Goal: Task Accomplishment & Management: Manage account settings

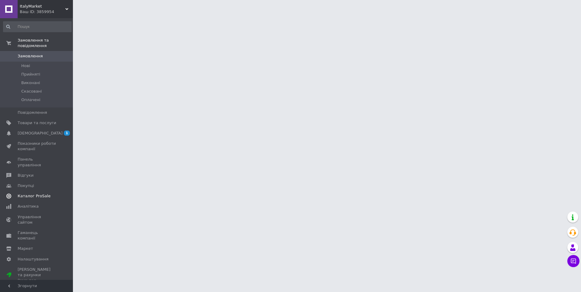
click at [42, 128] on link "[DEMOGRAPHIC_DATA] 1 0" at bounding box center [37, 133] width 75 height 10
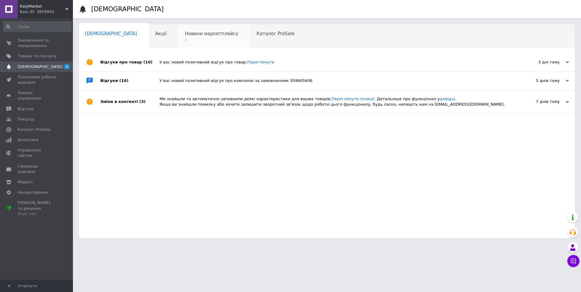
click at [186, 37] on div "Новини маркетплейсу 1" at bounding box center [215, 36] width 72 height 23
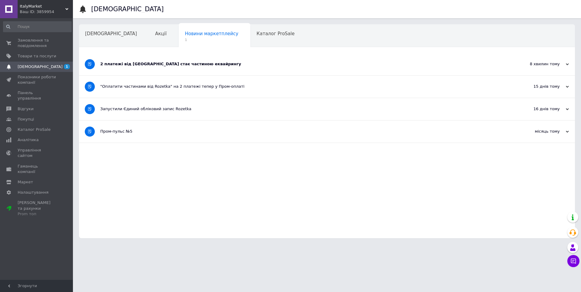
click at [211, 72] on div "2 платежі від [GEOGRAPHIC_DATA] стає частиною еквайрингу" at bounding box center [304, 64] width 408 height 22
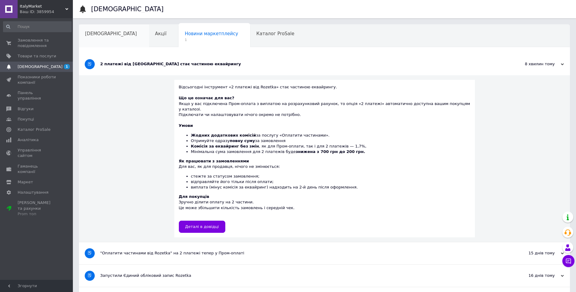
click at [107, 42] on div "[DEMOGRAPHIC_DATA]" at bounding box center [114, 36] width 70 height 23
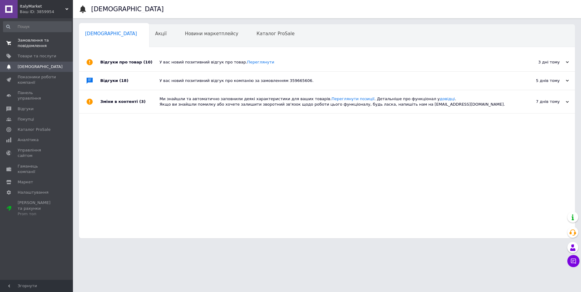
click at [22, 46] on span "Замовлення та повідомлення" at bounding box center [37, 43] width 39 height 11
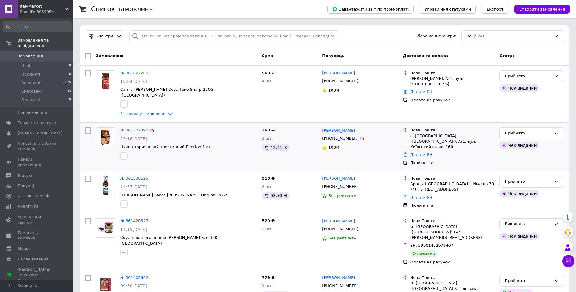
click at [132, 128] on link "№ 361532390" at bounding box center [134, 130] width 28 height 5
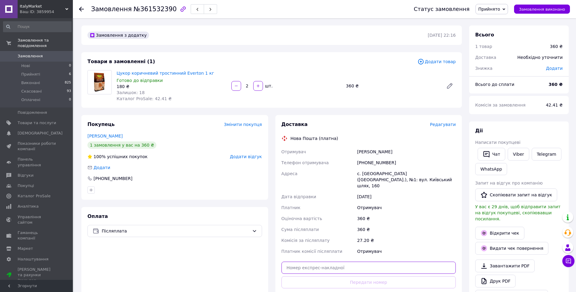
drag, startPoint x: 399, startPoint y: 261, endPoint x: 404, endPoint y: 258, distance: 6.1
click at [399, 262] on input "text" at bounding box center [369, 268] width 175 height 12
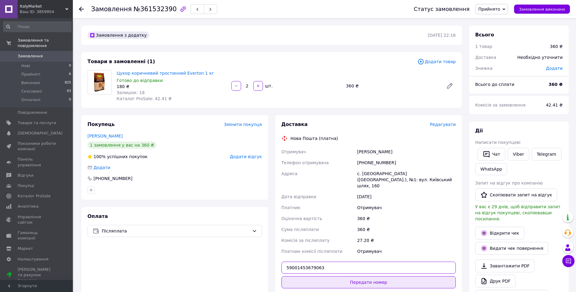
type input "59001453679063"
click at [387, 276] on button "Передати номер" at bounding box center [369, 282] width 175 height 12
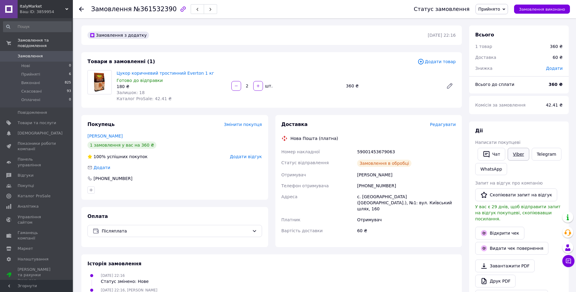
click at [520, 155] on link "Viber" at bounding box center [518, 154] width 21 height 13
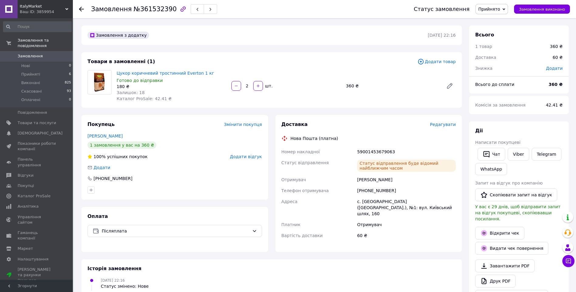
drag, startPoint x: 441, startPoint y: 275, endPoint x: 423, endPoint y: 214, distance: 63.0
click at [440, 277] on div "[DATE] 22:16 Статус змінено: Нове" at bounding box center [271, 283] width 373 height 12
click at [380, 152] on div "59001453679063" at bounding box center [406, 151] width 101 height 11
copy div "59001453679063"
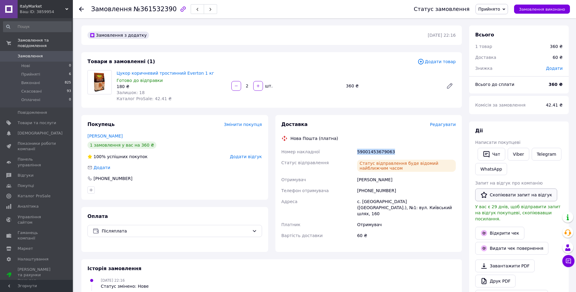
drag, startPoint x: 505, startPoint y: 196, endPoint x: 425, endPoint y: 231, distance: 87.0
click at [505, 196] on button "Скопіювати запит на відгук" at bounding box center [516, 195] width 82 height 13
click at [37, 53] on span "Замовлення" at bounding box center [30, 55] width 25 height 5
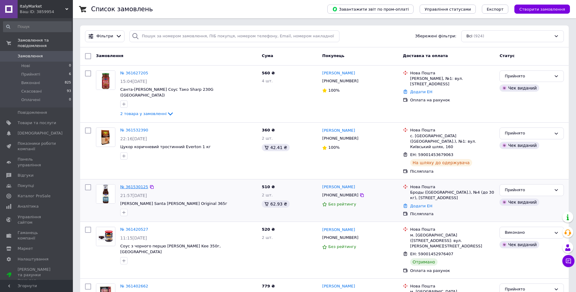
click at [135, 185] on link "№ 361530125" at bounding box center [134, 187] width 28 height 5
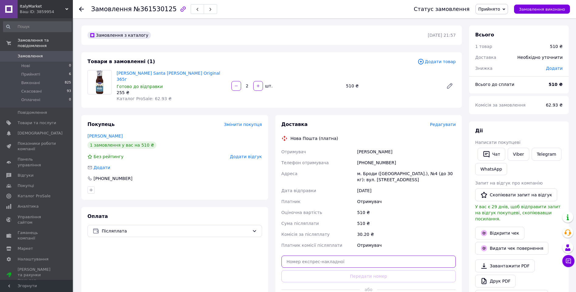
click at [423, 256] on input "text" at bounding box center [369, 262] width 175 height 12
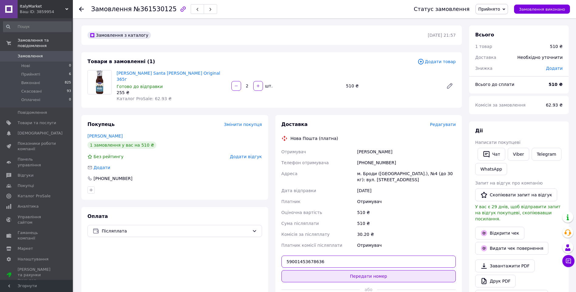
type input "59001453678636"
click at [384, 270] on button "Передати номер" at bounding box center [369, 276] width 175 height 12
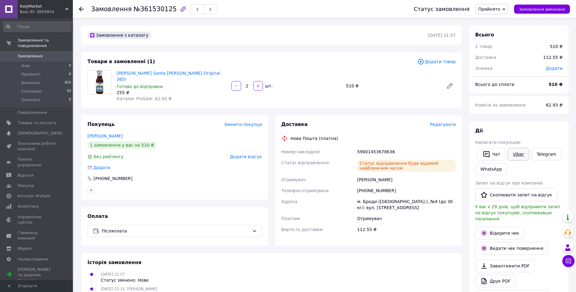
click at [510, 156] on link "Viber" at bounding box center [518, 154] width 21 height 13
click at [409, 271] on div "[DATE] 21:57 Статус змінено: Нове" at bounding box center [271, 277] width 373 height 12
click at [368, 146] on div "59001453678636" at bounding box center [406, 151] width 101 height 11
copy div "59001453678636"
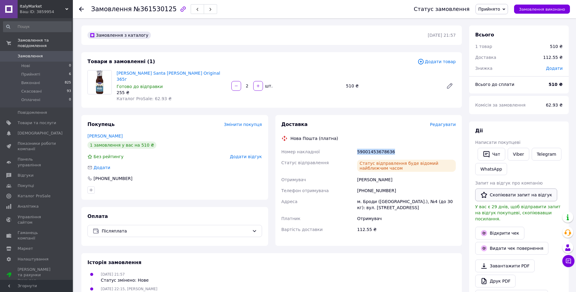
click at [516, 191] on button "Скопіювати запит на відгук" at bounding box center [516, 195] width 82 height 13
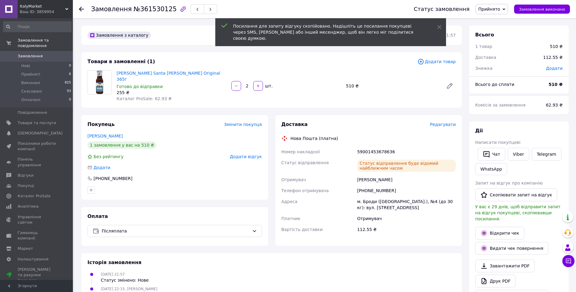
click at [411, 274] on div "[DATE] 21:57 Статус змінено: Нове" at bounding box center [271, 277] width 373 height 12
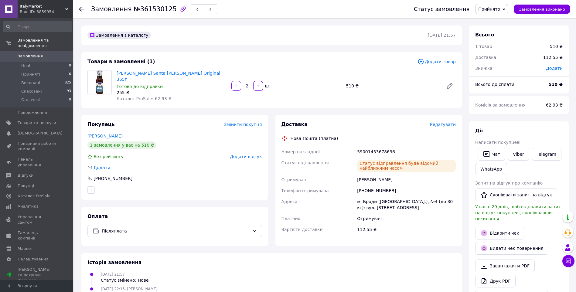
click at [36, 53] on span "Замовлення" at bounding box center [30, 55] width 25 height 5
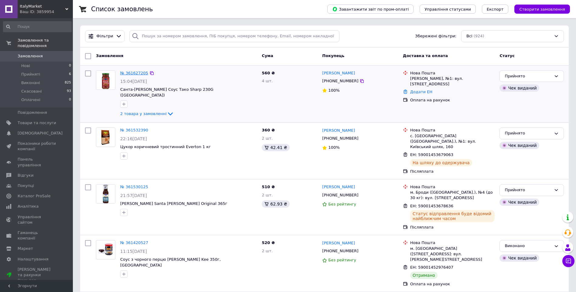
click at [135, 72] on link "№ 361627205" at bounding box center [134, 73] width 28 height 5
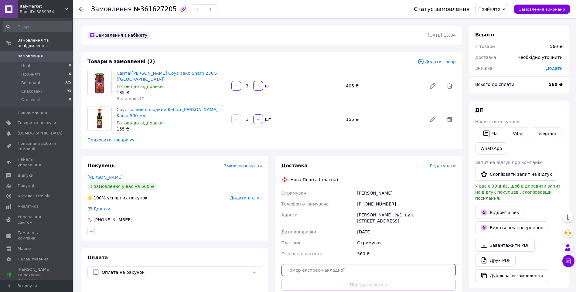
click at [405, 264] on input "text" at bounding box center [369, 270] width 175 height 12
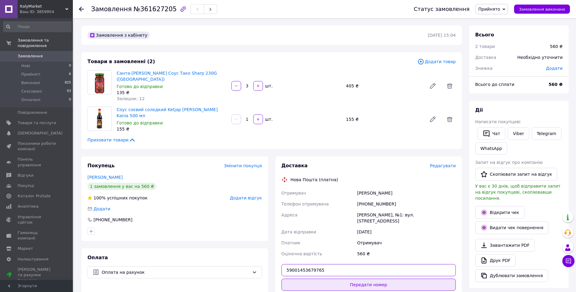
type input "59001453679765"
click at [371, 279] on button "Передати номер" at bounding box center [369, 285] width 175 height 12
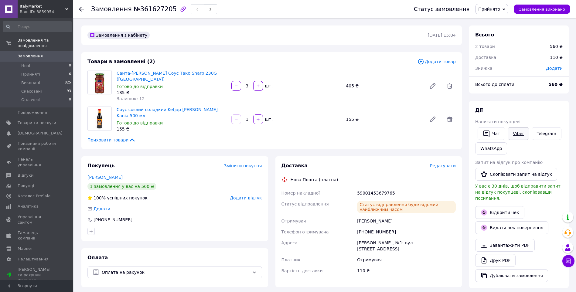
click at [516, 135] on link "Viber" at bounding box center [518, 133] width 21 height 13
click at [412, 277] on div "Замовлення з кабінету [DATE] 15:04 Товари в замовленні (2) Додати товар Санта-[…" at bounding box center [272, 231] width 388 height 410
click at [375, 188] on div "59001453679765" at bounding box center [406, 193] width 101 height 11
copy div "59001453679765"
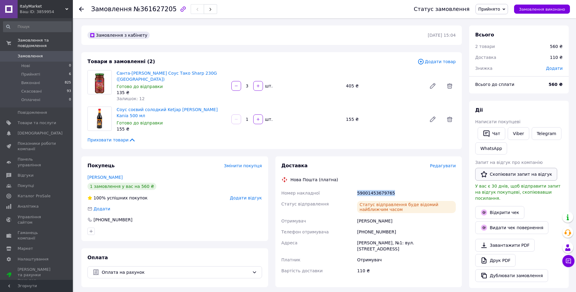
click at [514, 176] on button "Скопіювати запит на відгук" at bounding box center [516, 174] width 82 height 13
click at [36, 53] on span "Замовлення" at bounding box center [30, 55] width 25 height 5
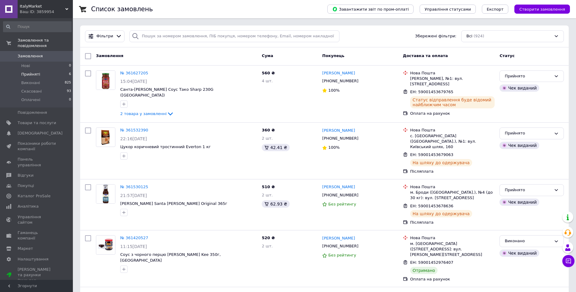
click at [22, 70] on li "Прийняті 6" at bounding box center [37, 74] width 75 height 9
